Goal: Information Seeking & Learning: Learn about a topic

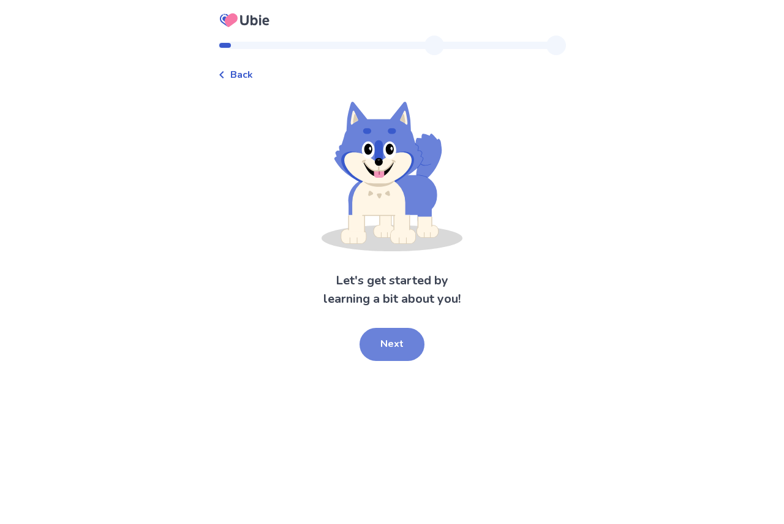
click at [392, 339] on button "Next" at bounding box center [392, 344] width 65 height 33
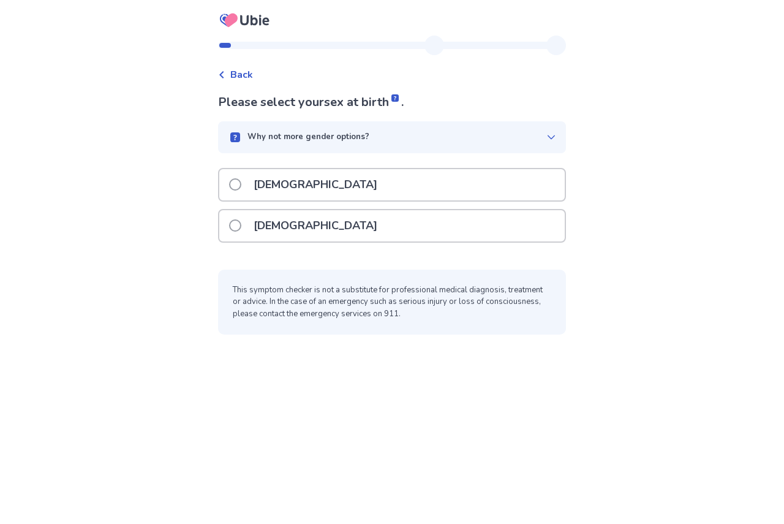
click at [326, 222] on div "[DEMOGRAPHIC_DATA]" at bounding box center [391, 225] width 345 height 31
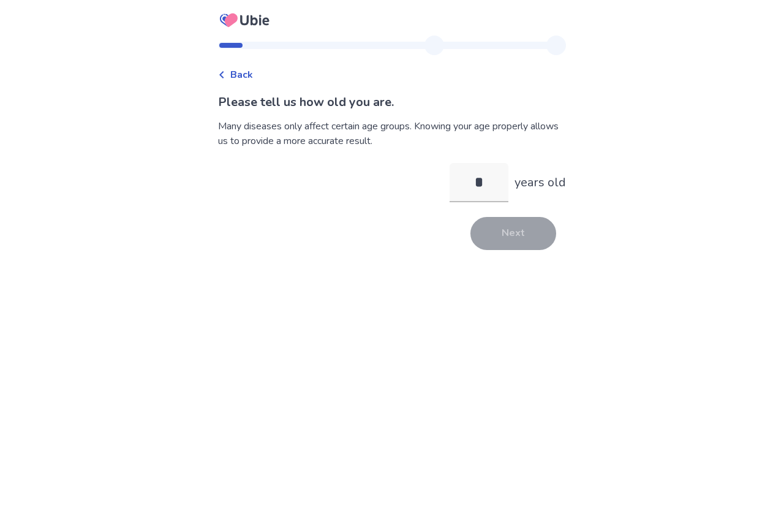
type input "**"
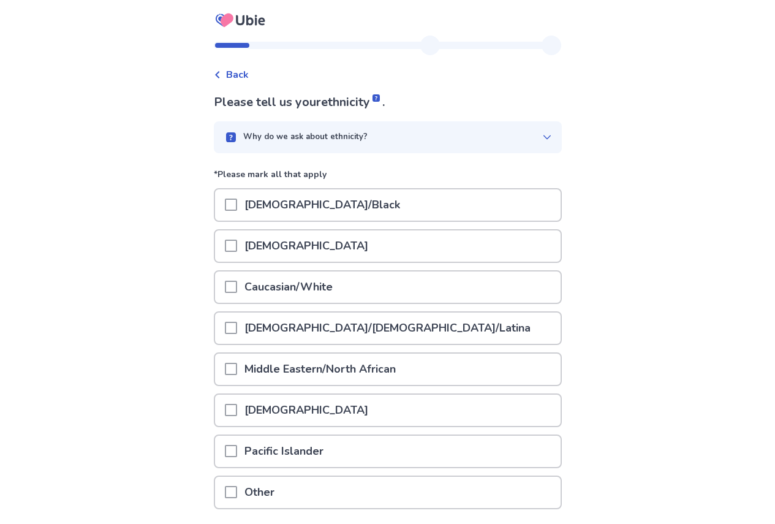
click at [300, 283] on p "Caucasian/White" at bounding box center [288, 286] width 103 height 31
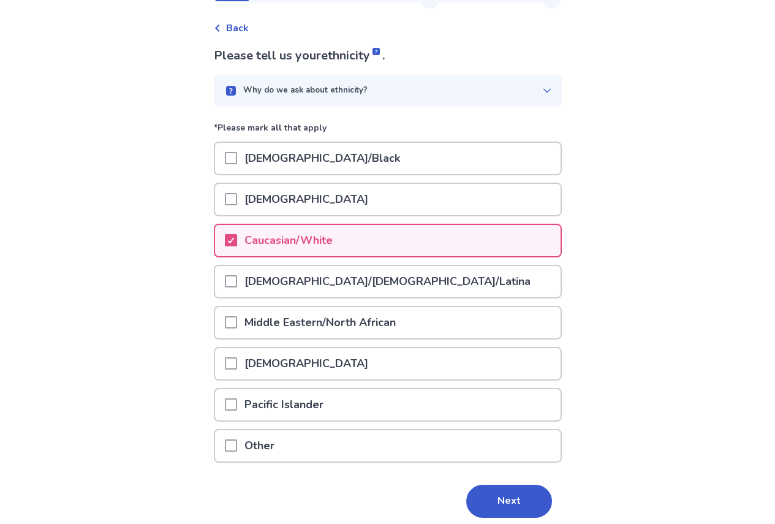
scroll to position [94, 0]
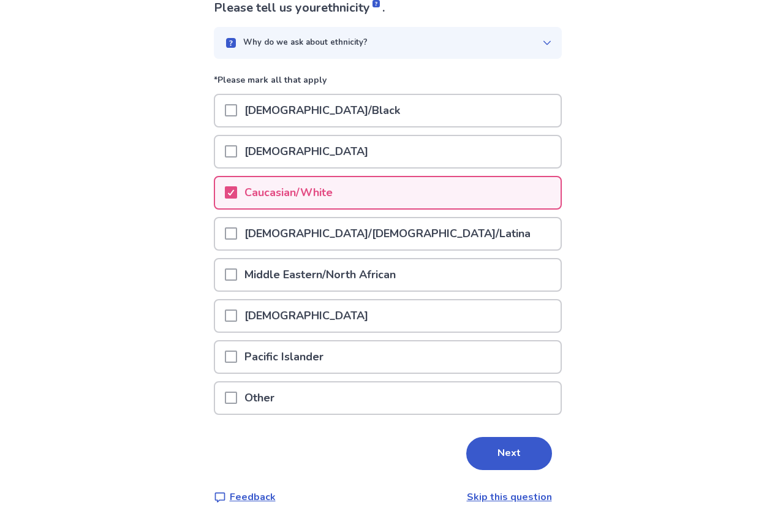
click at [291, 398] on div "Other" at bounding box center [387, 397] width 345 height 31
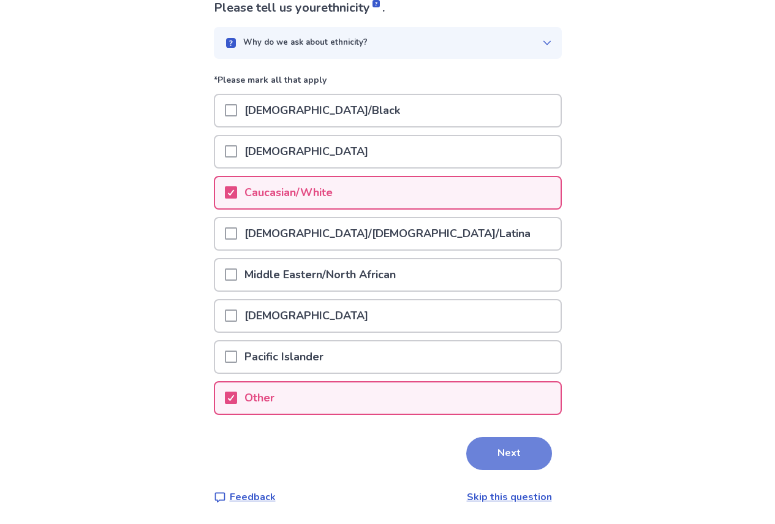
click at [521, 466] on button "Next" at bounding box center [509, 453] width 86 height 33
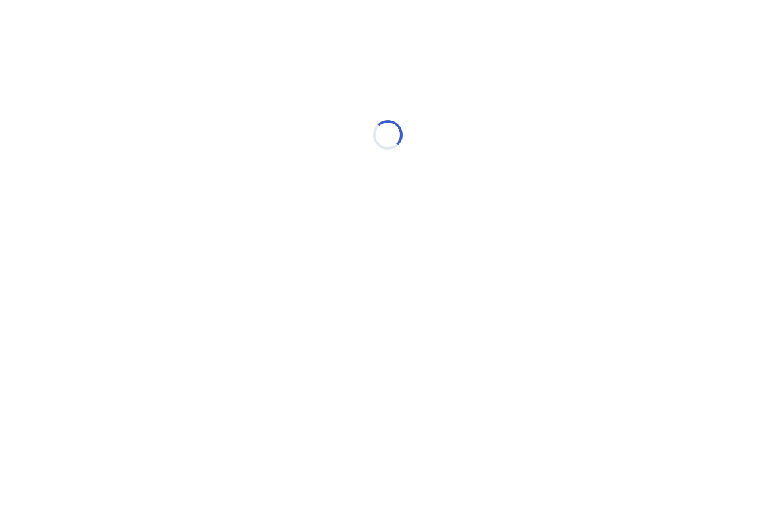
scroll to position [0, 0]
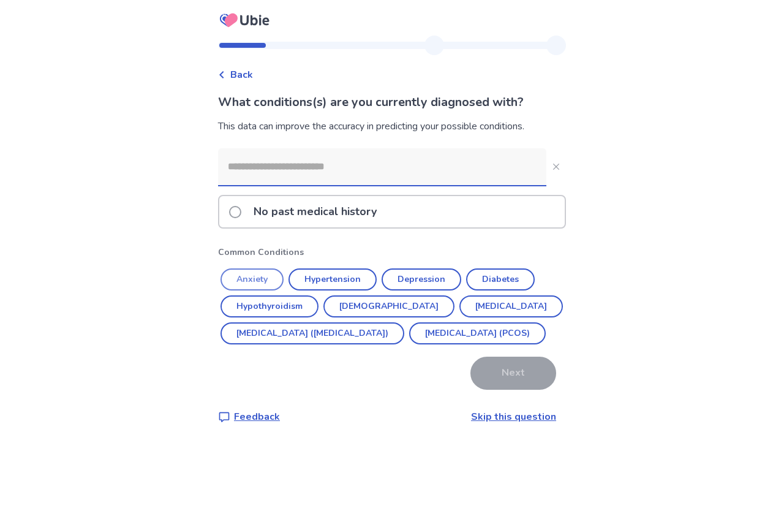
click at [258, 284] on button "Anxiety" at bounding box center [252, 279] width 63 height 22
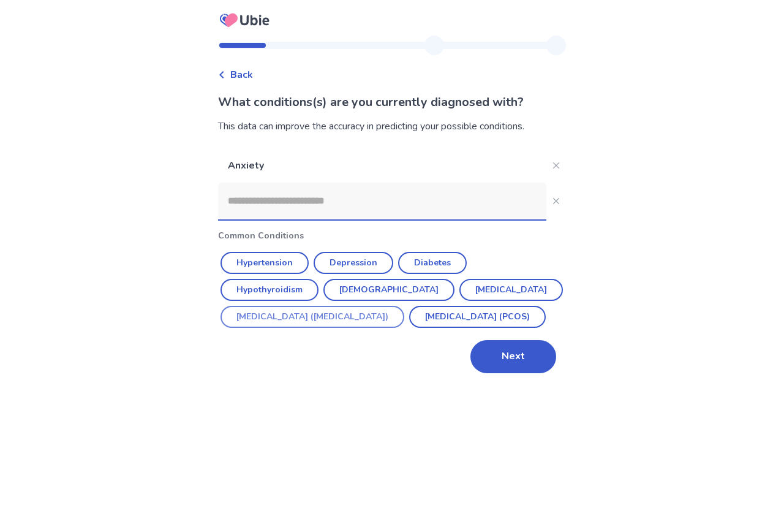
click at [302, 311] on button "[MEDICAL_DATA] ([MEDICAL_DATA])" at bounding box center [313, 317] width 184 height 22
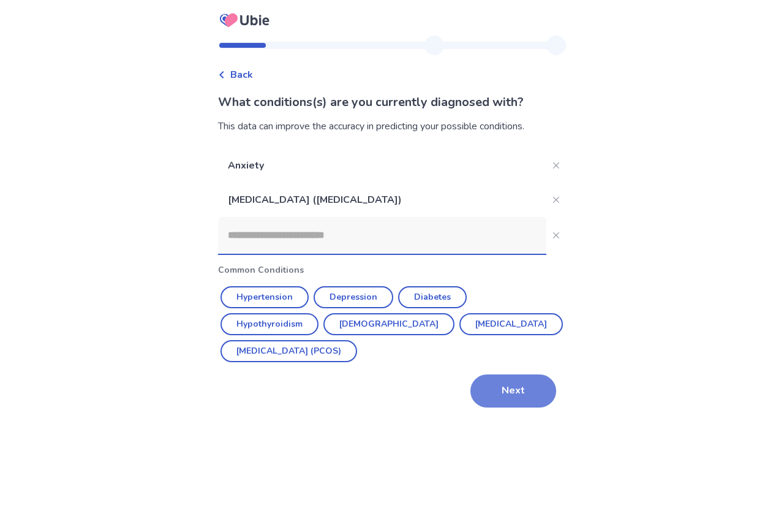
click at [488, 394] on button "Next" at bounding box center [513, 390] width 86 height 33
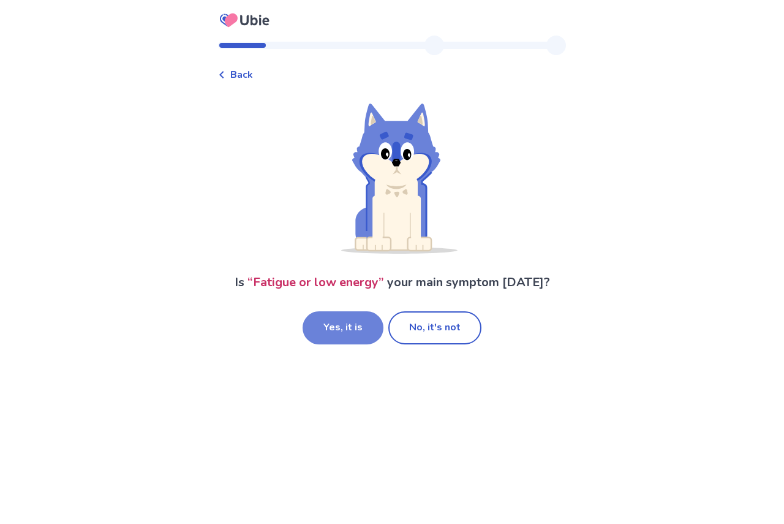
click at [330, 321] on button "Yes, it is" at bounding box center [343, 327] width 81 height 33
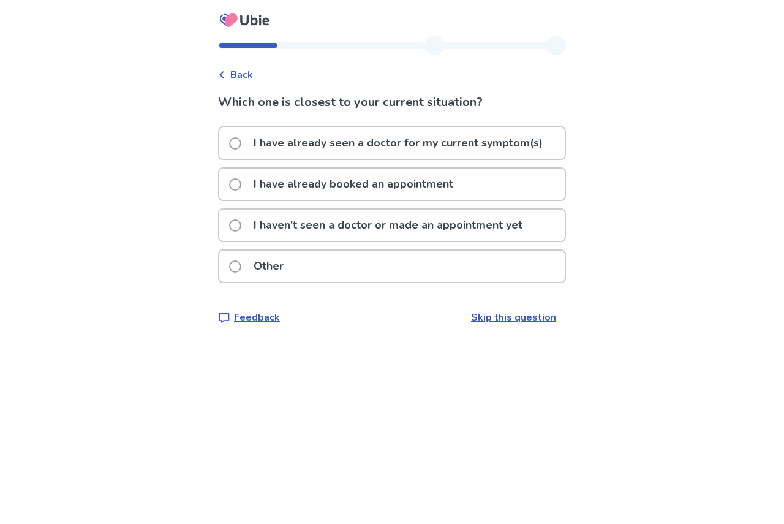
click at [351, 192] on p "I have already booked an appointment" at bounding box center [353, 183] width 214 height 31
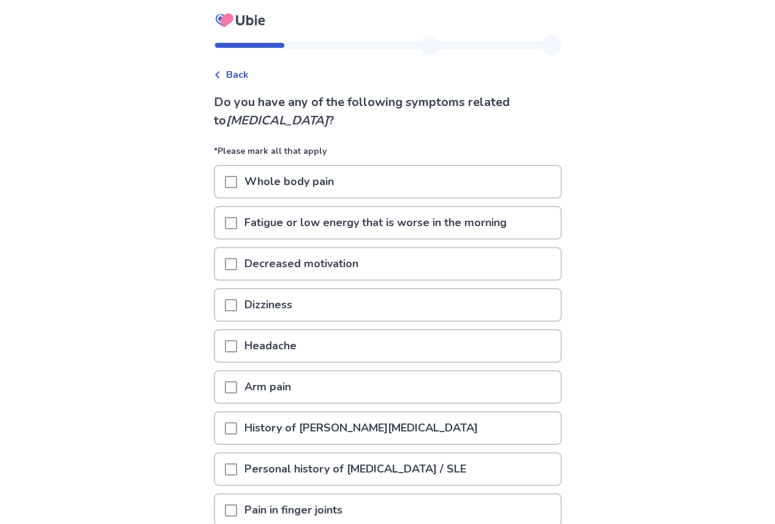
click at [236, 176] on span at bounding box center [231, 182] width 12 height 12
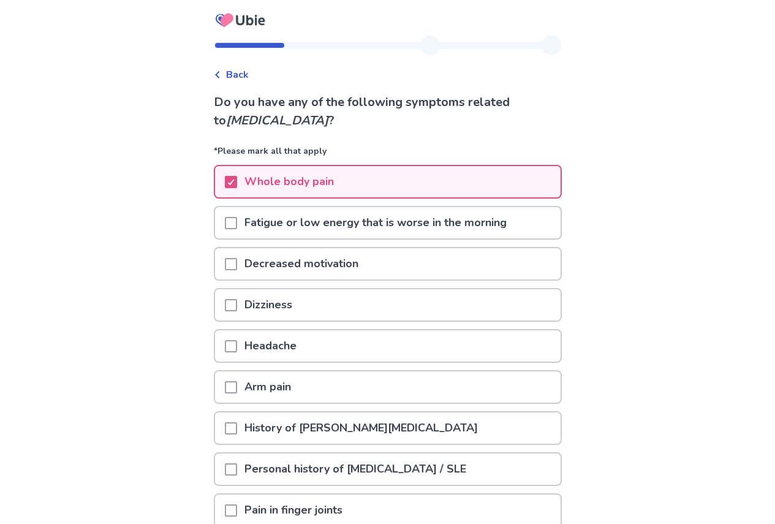
click at [230, 351] on div "Headache" at bounding box center [387, 345] width 345 height 31
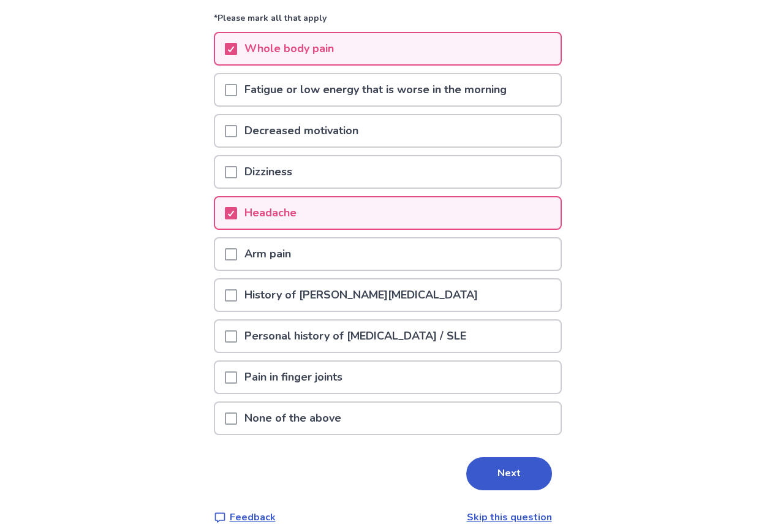
scroll to position [153, 0]
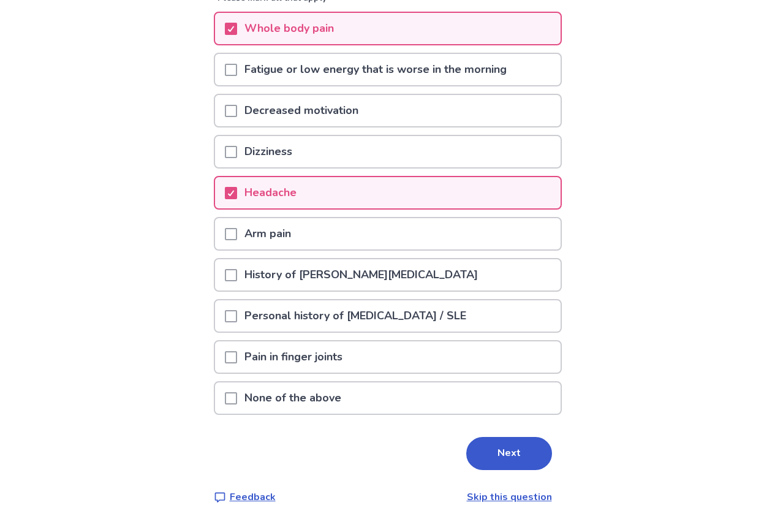
click at [237, 356] on span at bounding box center [231, 357] width 12 height 12
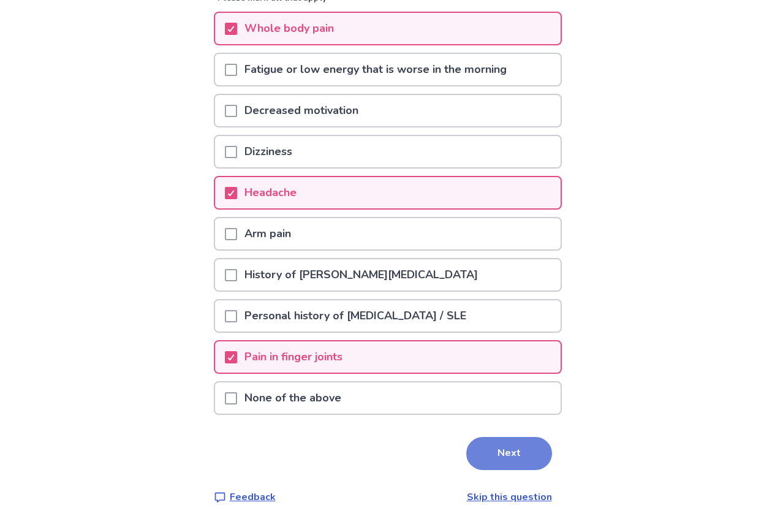
click at [486, 456] on button "Next" at bounding box center [509, 453] width 86 height 33
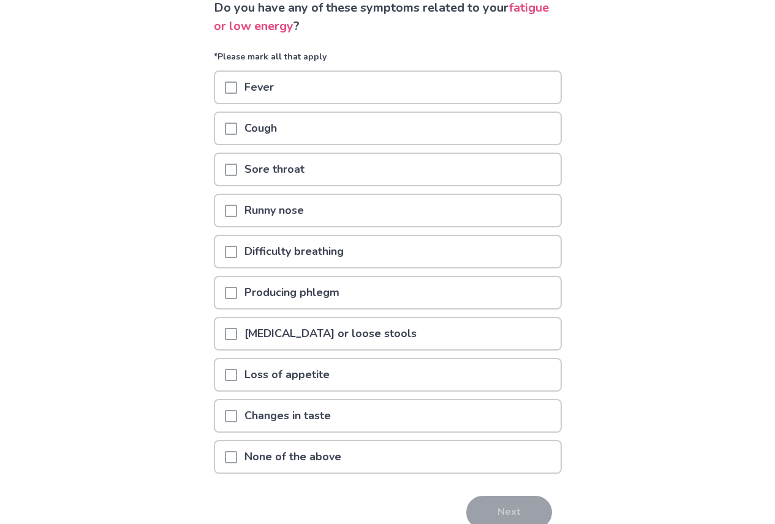
scroll to position [123, 0]
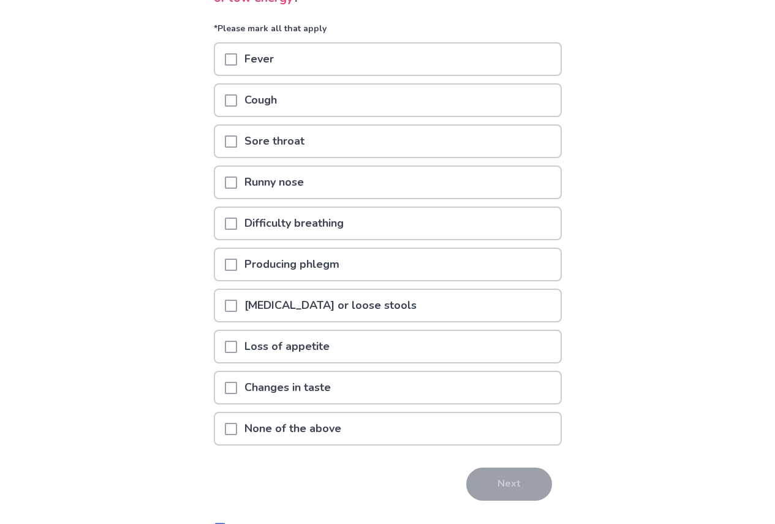
click at [339, 423] on p "None of the above" at bounding box center [292, 428] width 111 height 31
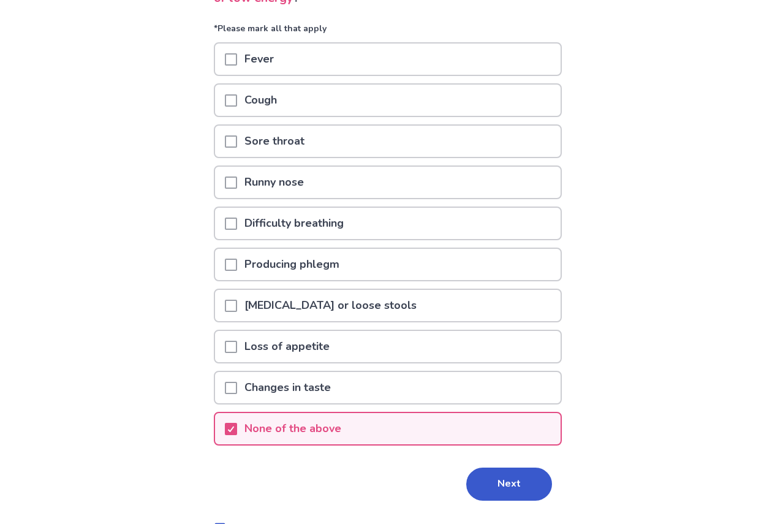
click at [406, 450] on div "None of the above" at bounding box center [388, 432] width 348 height 41
click at [477, 476] on button "Next" at bounding box center [509, 483] width 86 height 33
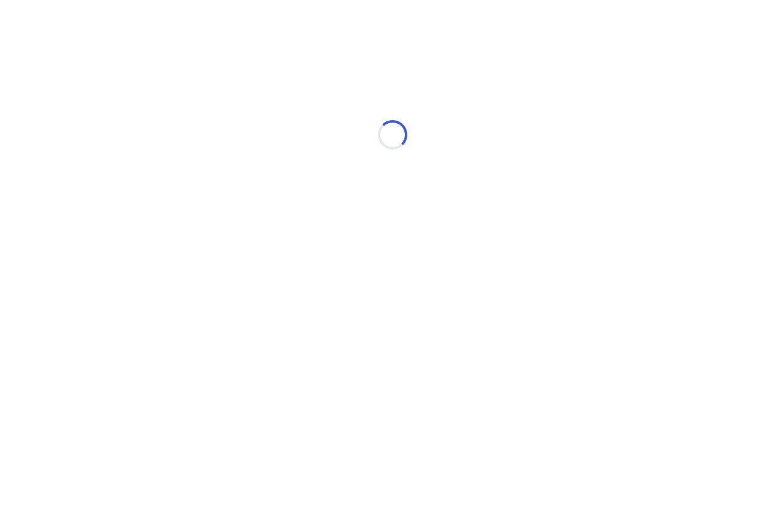
scroll to position [0, 0]
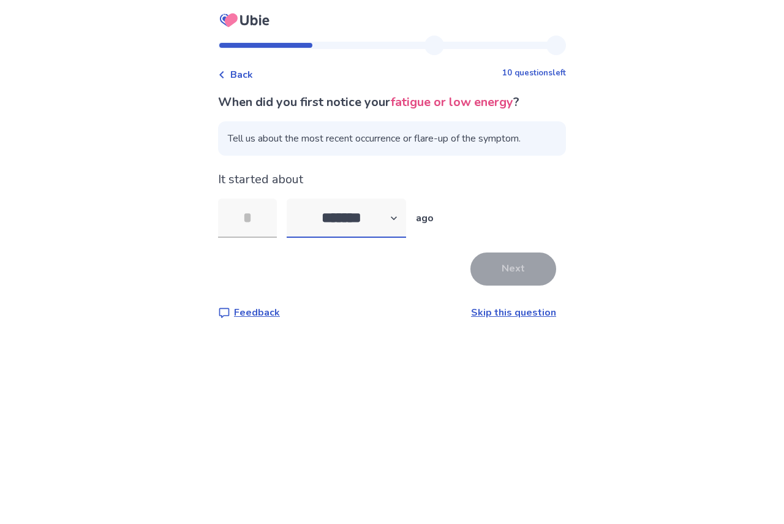
click at [378, 233] on select "******* ****** ******* ******** *******" at bounding box center [346, 217] width 119 height 39
select select "*"
click at [294, 198] on select "******* ****** ******* ******** *******" at bounding box center [346, 217] width 119 height 39
click at [261, 214] on input "tel" at bounding box center [247, 217] width 59 height 39
type input "*"
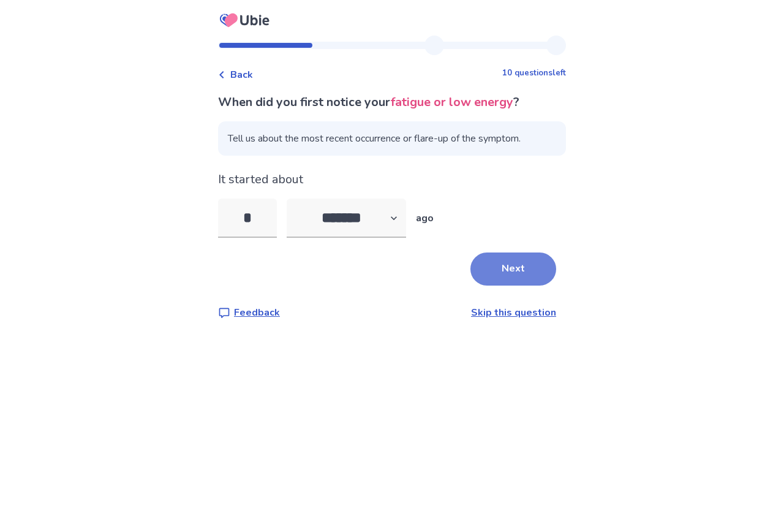
click at [505, 256] on button "Next" at bounding box center [513, 268] width 86 height 33
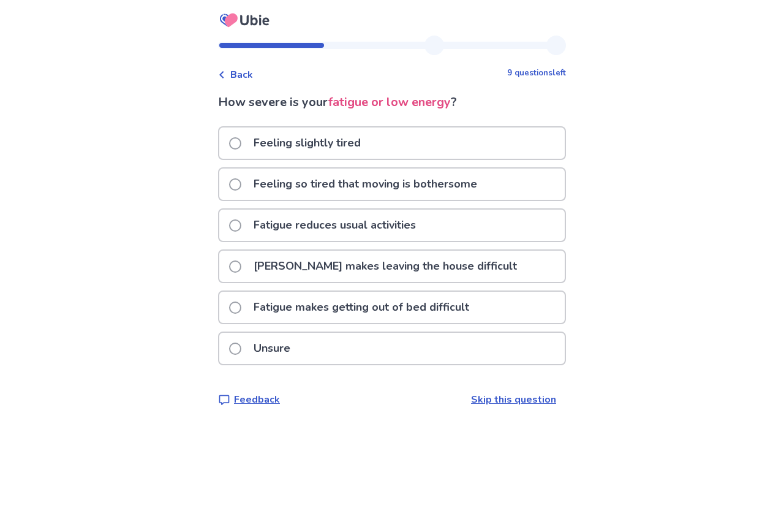
click at [320, 181] on p "Feeling so tired that moving is bothersome" at bounding box center [365, 183] width 238 height 31
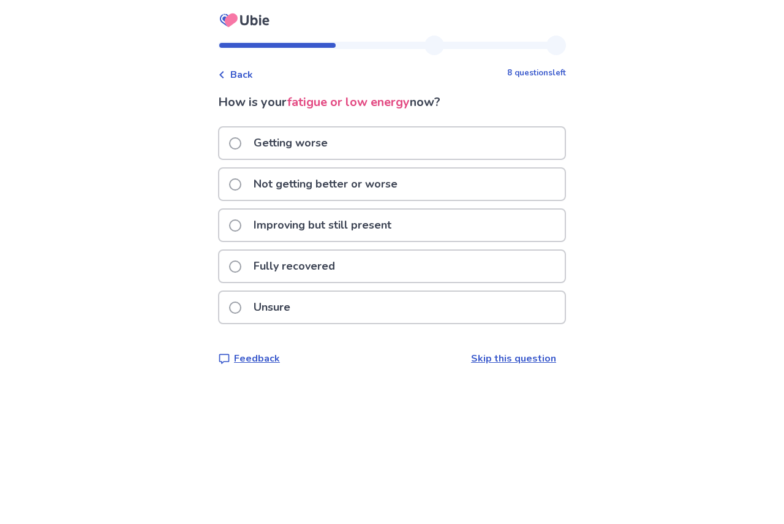
click at [270, 145] on p "Getting worse" at bounding box center [290, 142] width 89 height 31
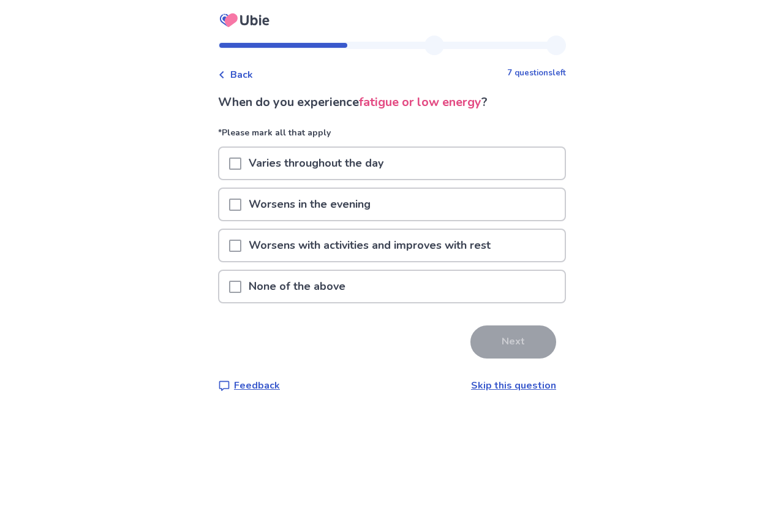
click at [321, 172] on p "Varies throughout the day" at bounding box center [315, 163] width 149 height 31
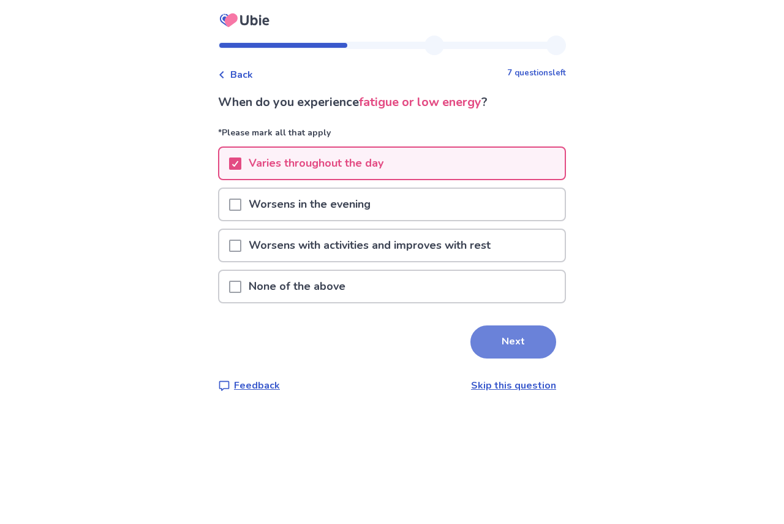
click at [518, 347] on button "Next" at bounding box center [513, 341] width 86 height 33
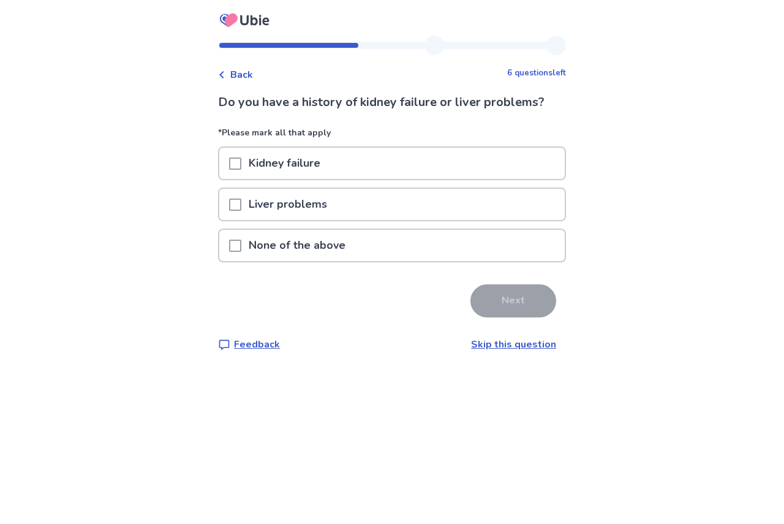
click at [340, 240] on p "None of the above" at bounding box center [296, 245] width 111 height 31
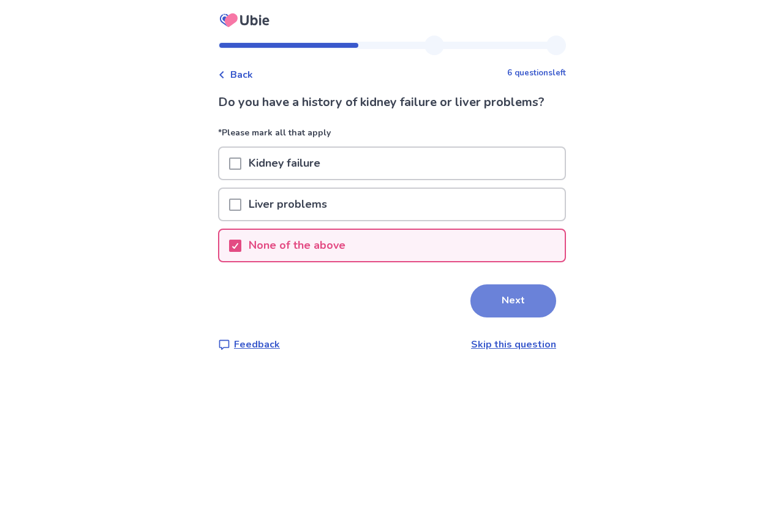
click at [470, 305] on button "Next" at bounding box center [513, 300] width 86 height 33
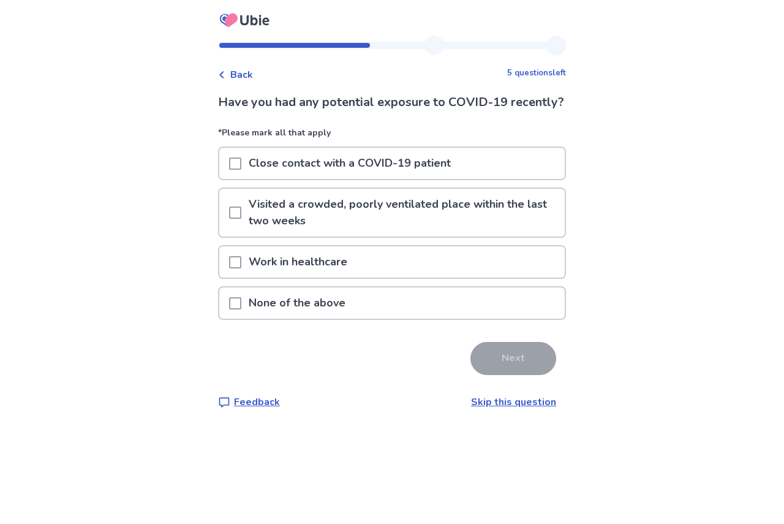
click at [374, 278] on div "Work in healthcare" at bounding box center [391, 261] width 345 height 31
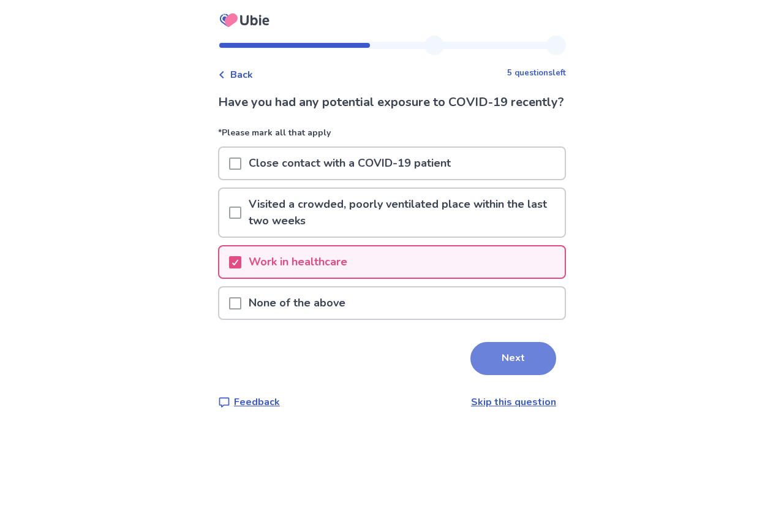
click at [527, 375] on button "Next" at bounding box center [513, 358] width 86 height 33
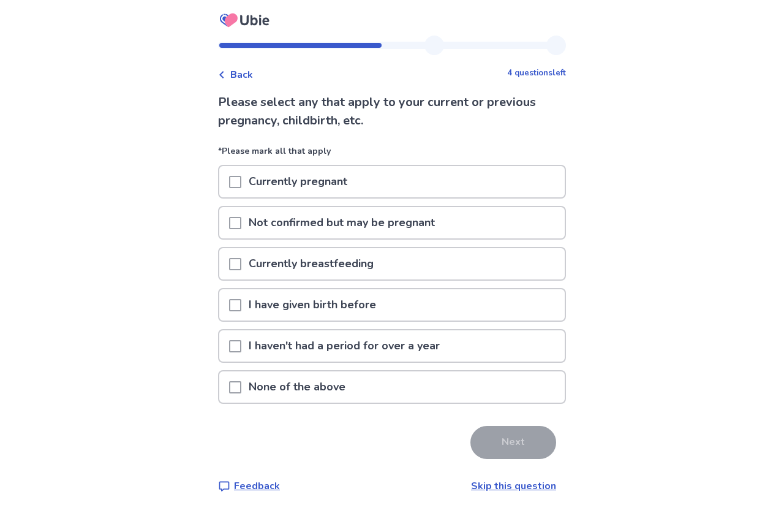
click at [336, 381] on p "None of the above" at bounding box center [296, 386] width 111 height 31
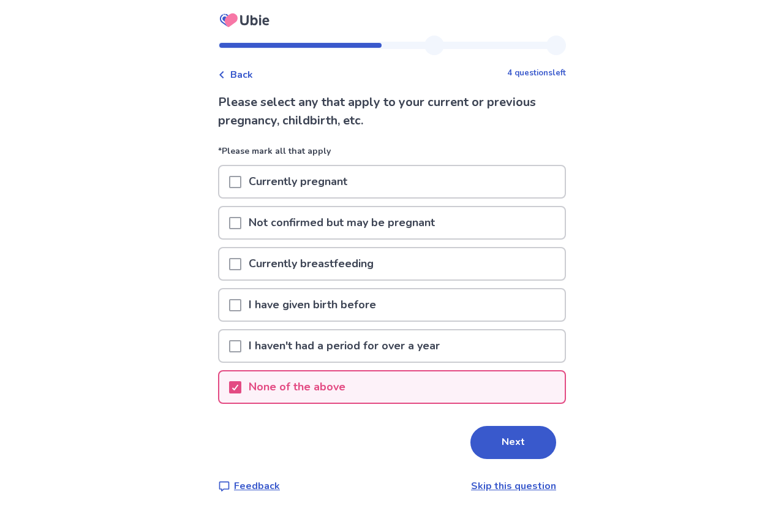
click at [470, 434] on button "Next" at bounding box center [513, 442] width 86 height 33
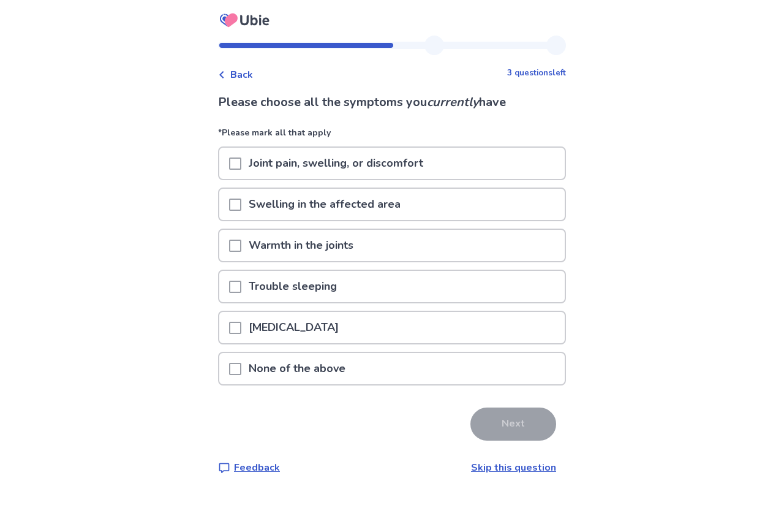
click at [467, 372] on div "None of the above" at bounding box center [391, 368] width 345 height 31
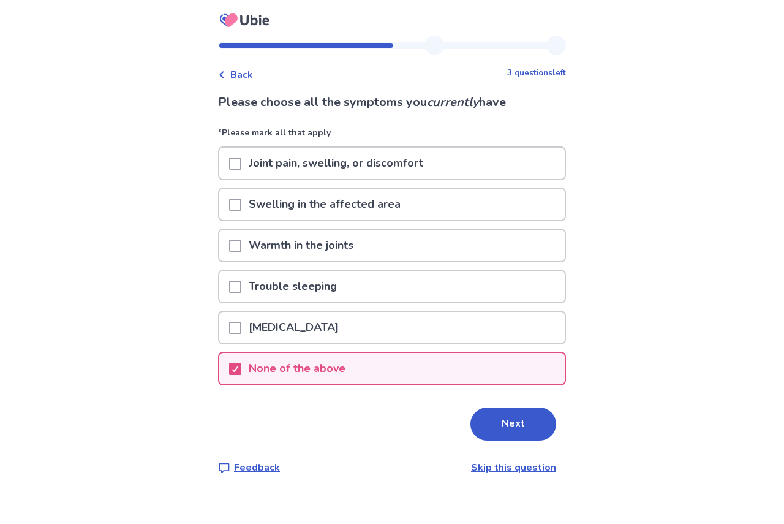
click at [491, 425] on button "Next" at bounding box center [513, 423] width 86 height 33
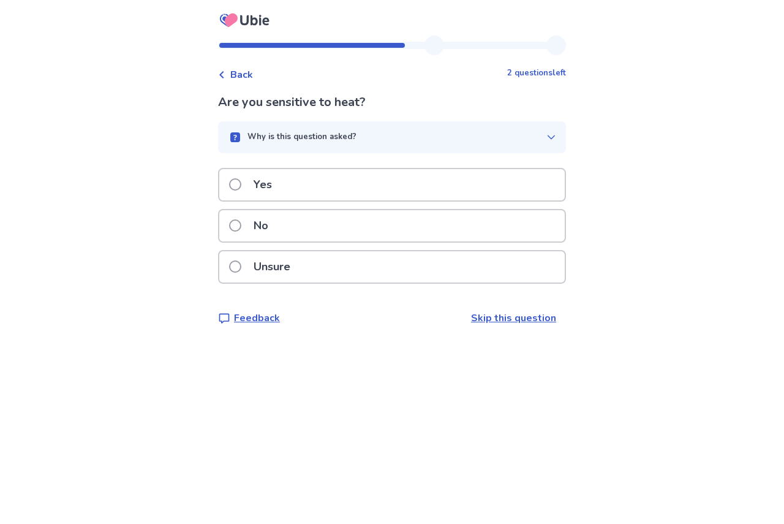
click at [309, 218] on div "No" at bounding box center [391, 225] width 345 height 31
click at [304, 221] on div "No" at bounding box center [391, 225] width 345 height 31
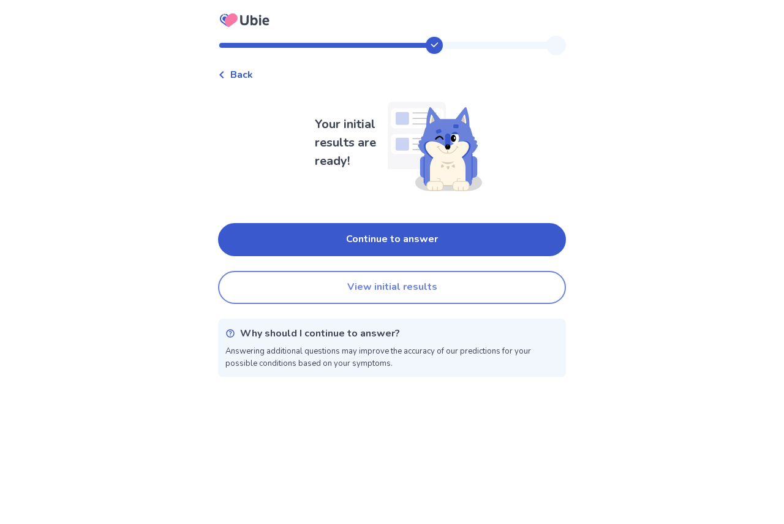
click at [378, 290] on button "View initial results" at bounding box center [392, 287] width 348 height 33
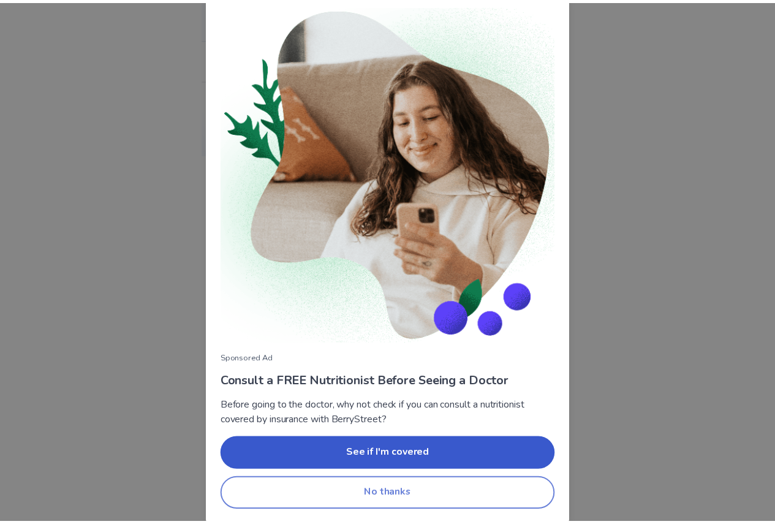
scroll to position [12, 0]
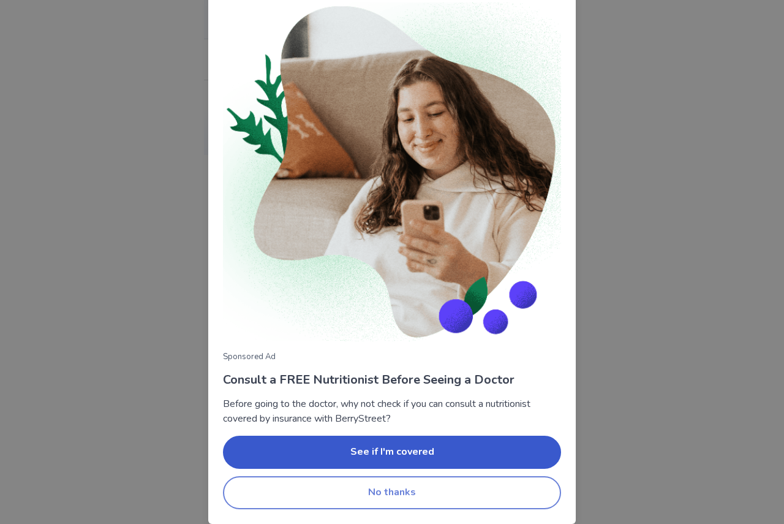
click at [368, 502] on button "No thanks" at bounding box center [392, 492] width 338 height 33
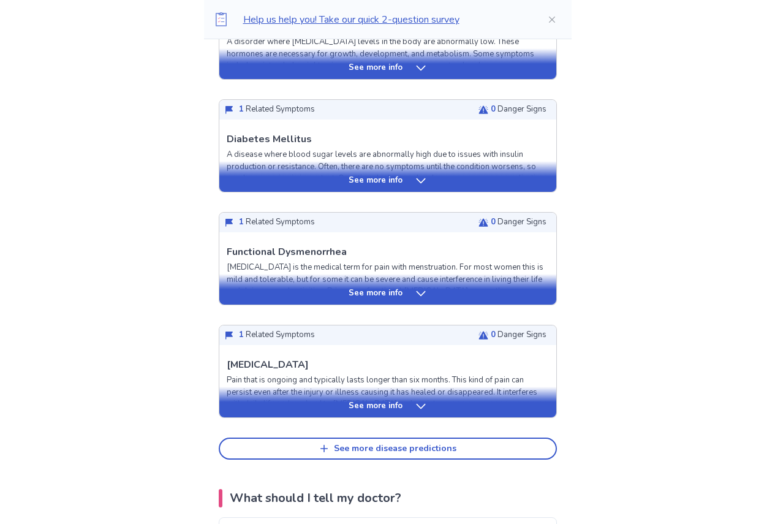
scroll to position [490, 0]
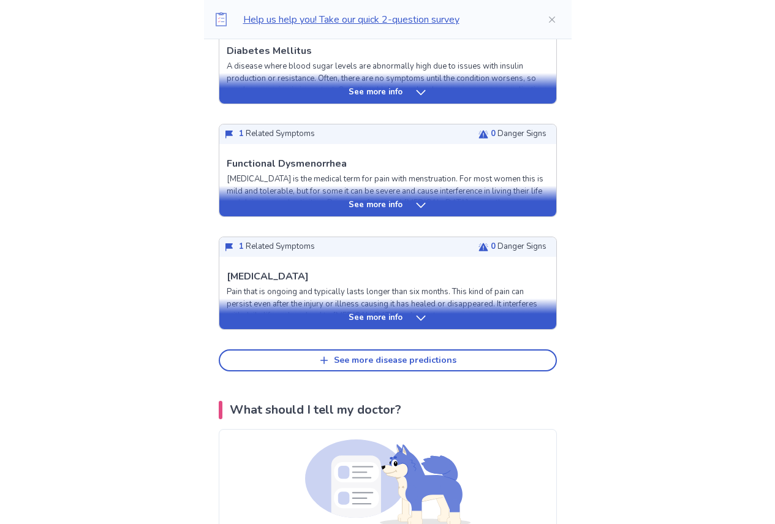
click at [415, 320] on icon at bounding box center [421, 318] width 12 height 12
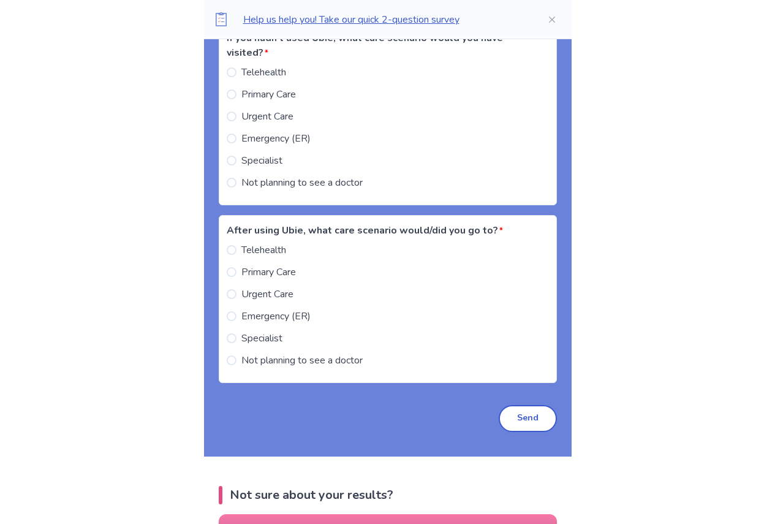
scroll to position [1776, 0]
